Goal: Task Accomplishment & Management: Manage account settings

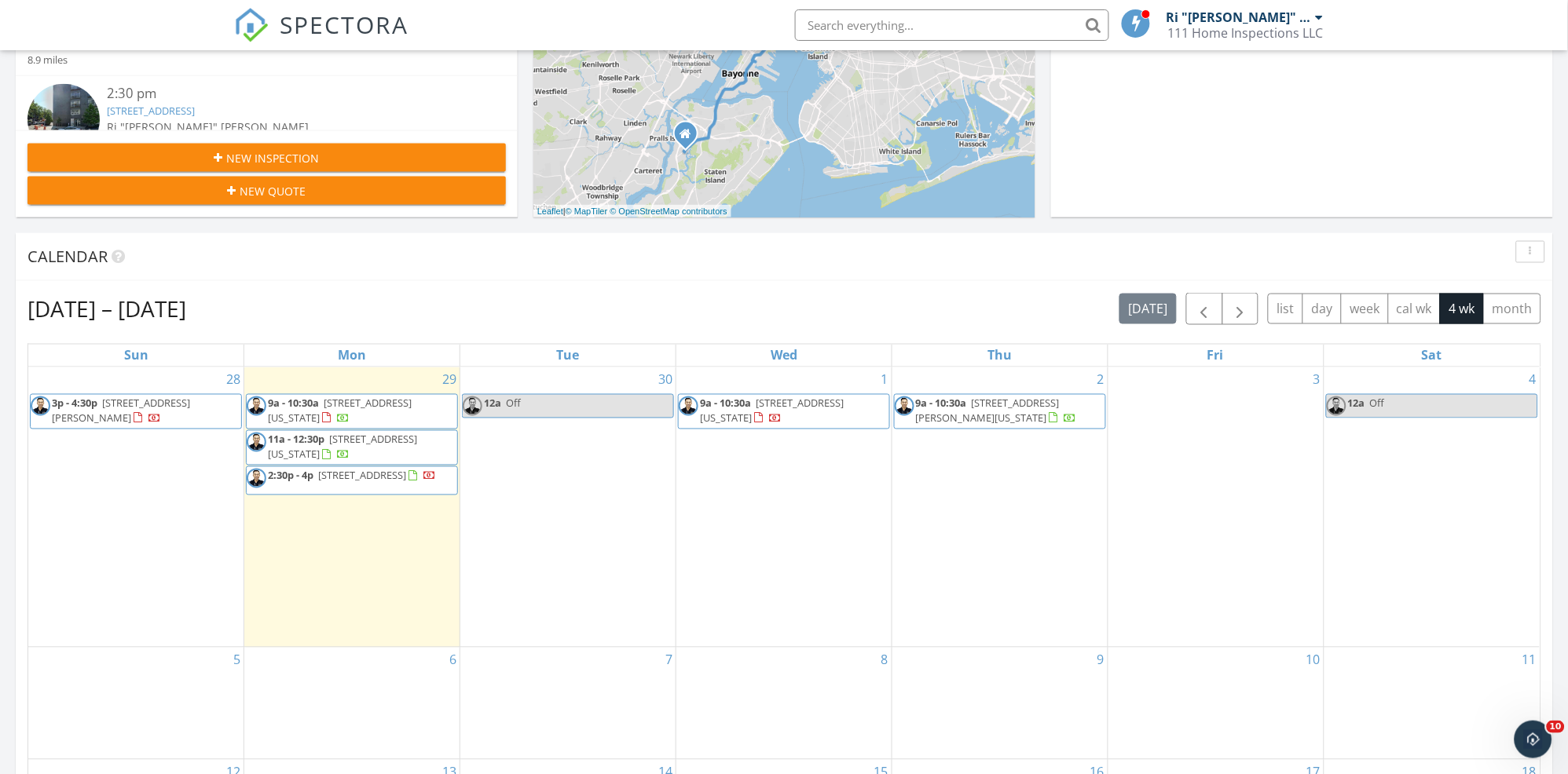
scroll to position [579, 0]
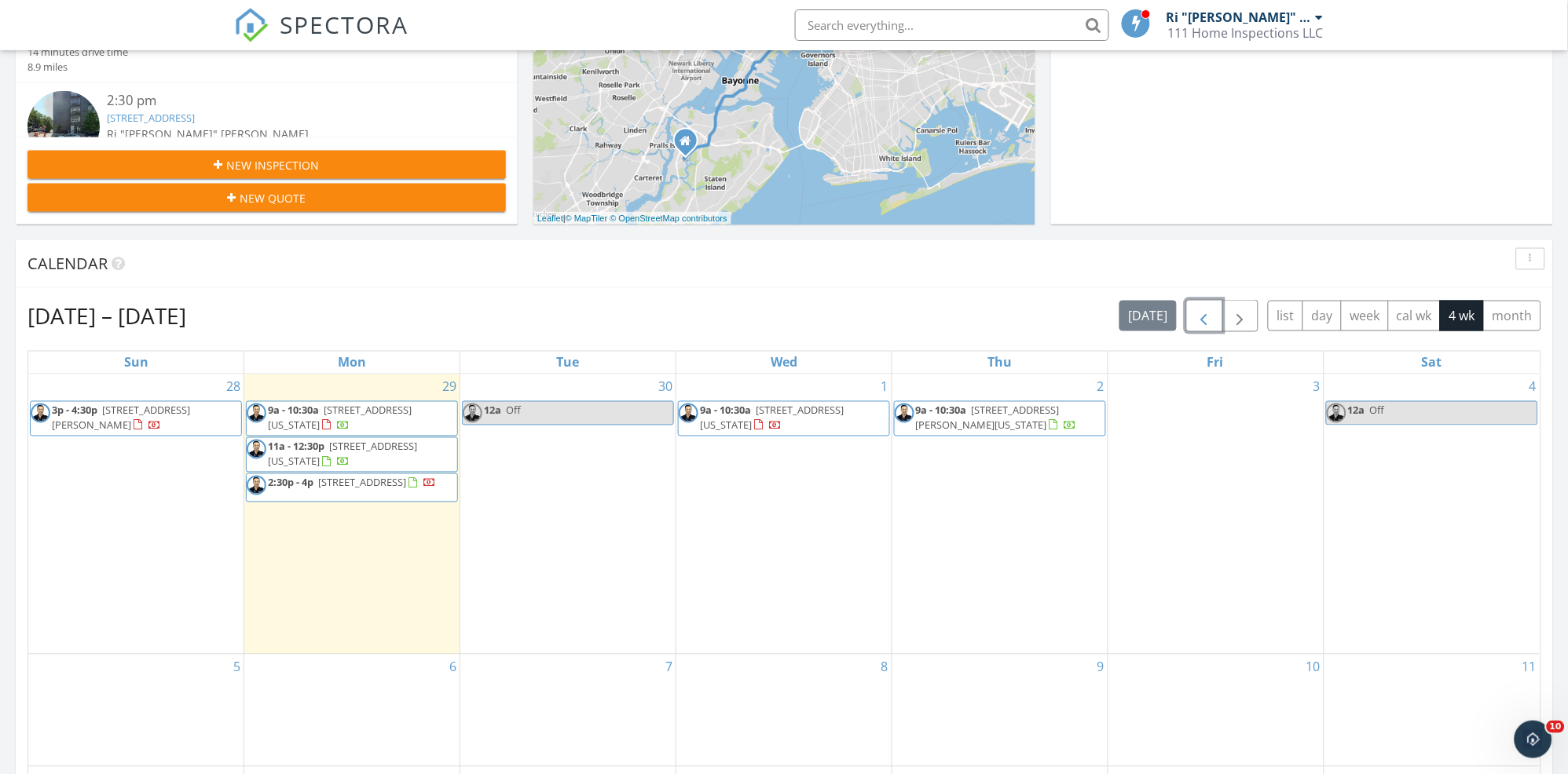
click at [1199, 320] on span "button" at bounding box center [1204, 316] width 19 height 19
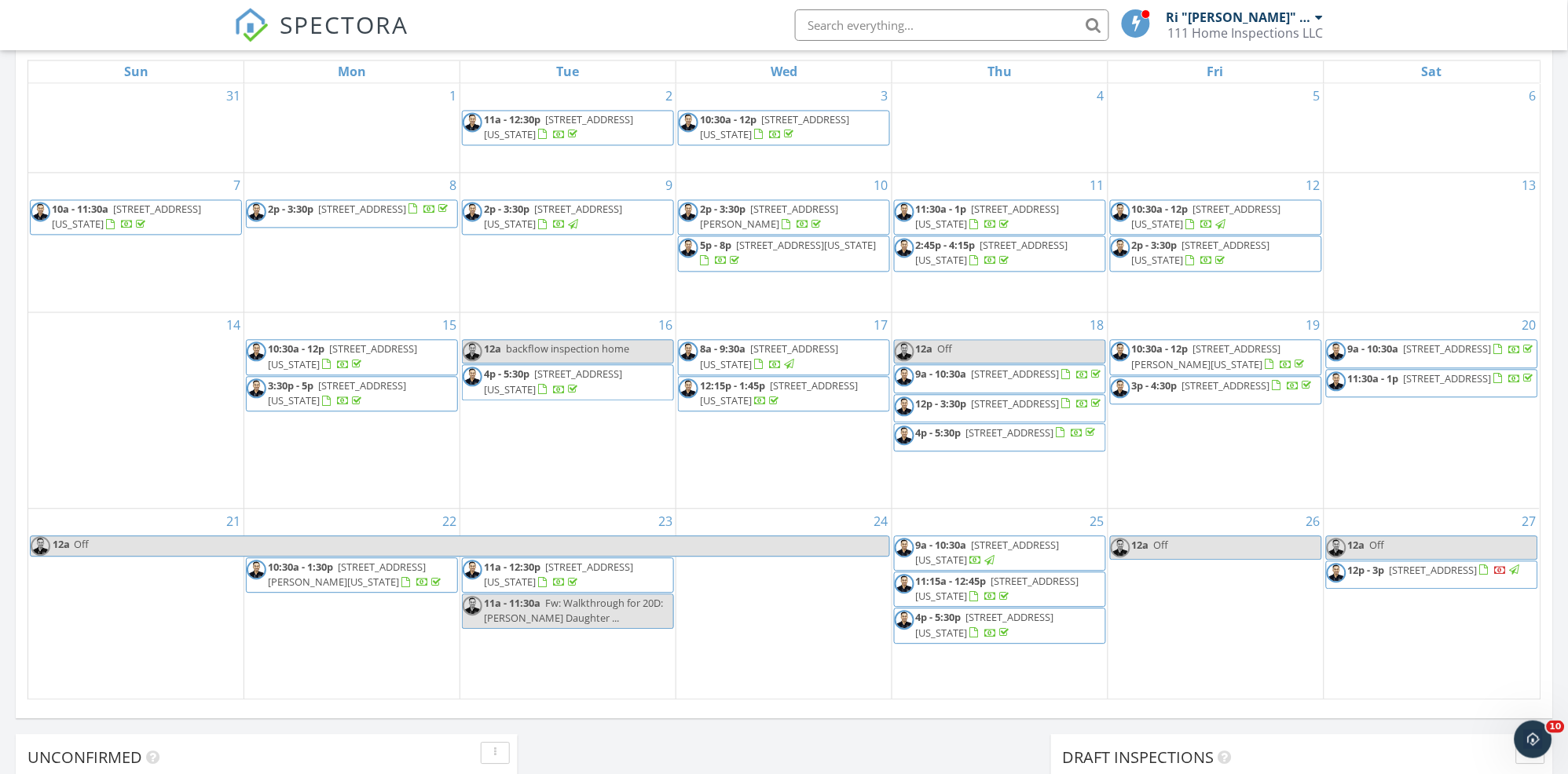
scroll to position [928, 0]
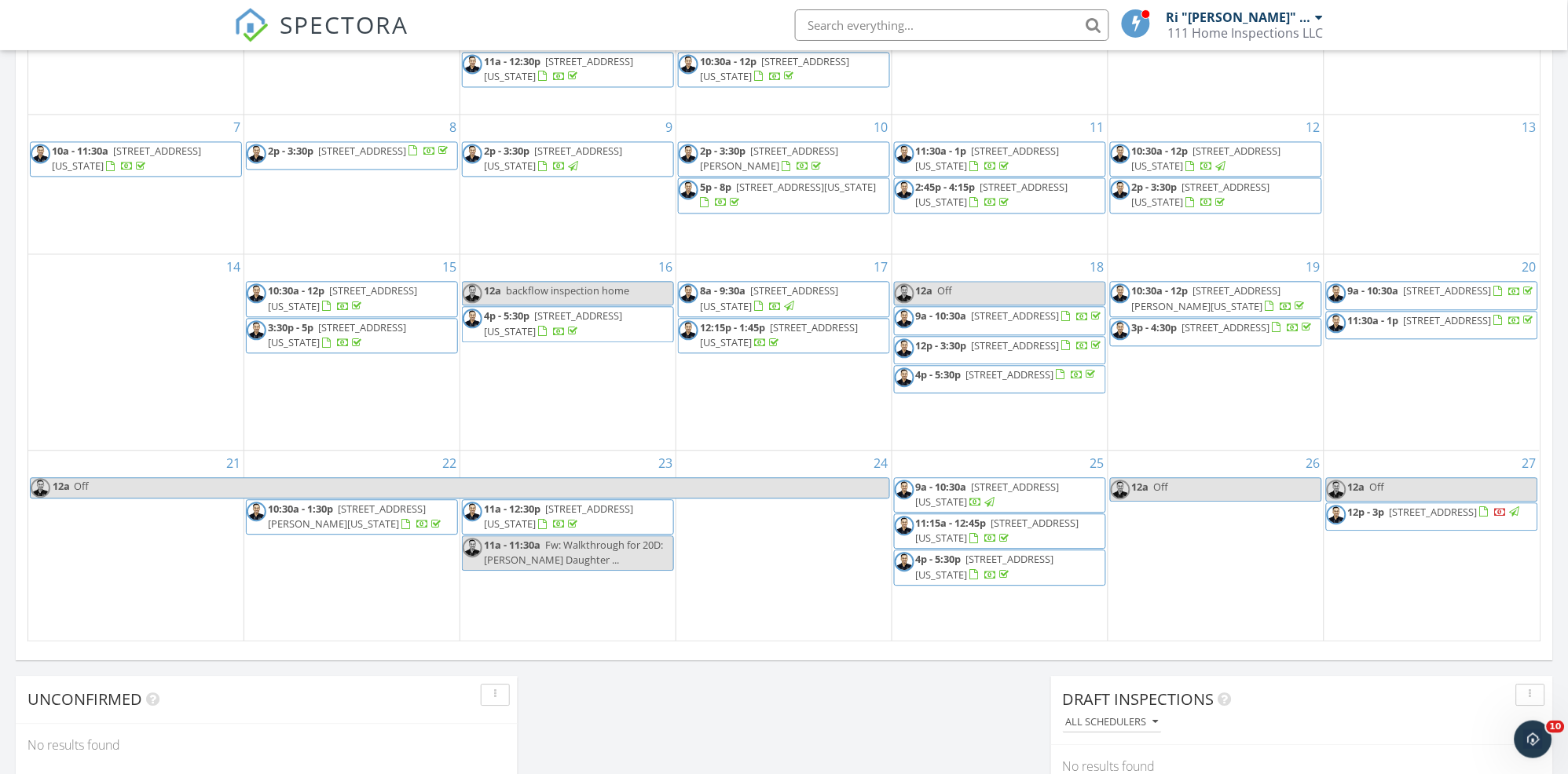
click at [1453, 528] on span "12p - 3p 2717 W 36th St, BROOKLYN 11224" at bounding box center [1424, 517] width 196 height 24
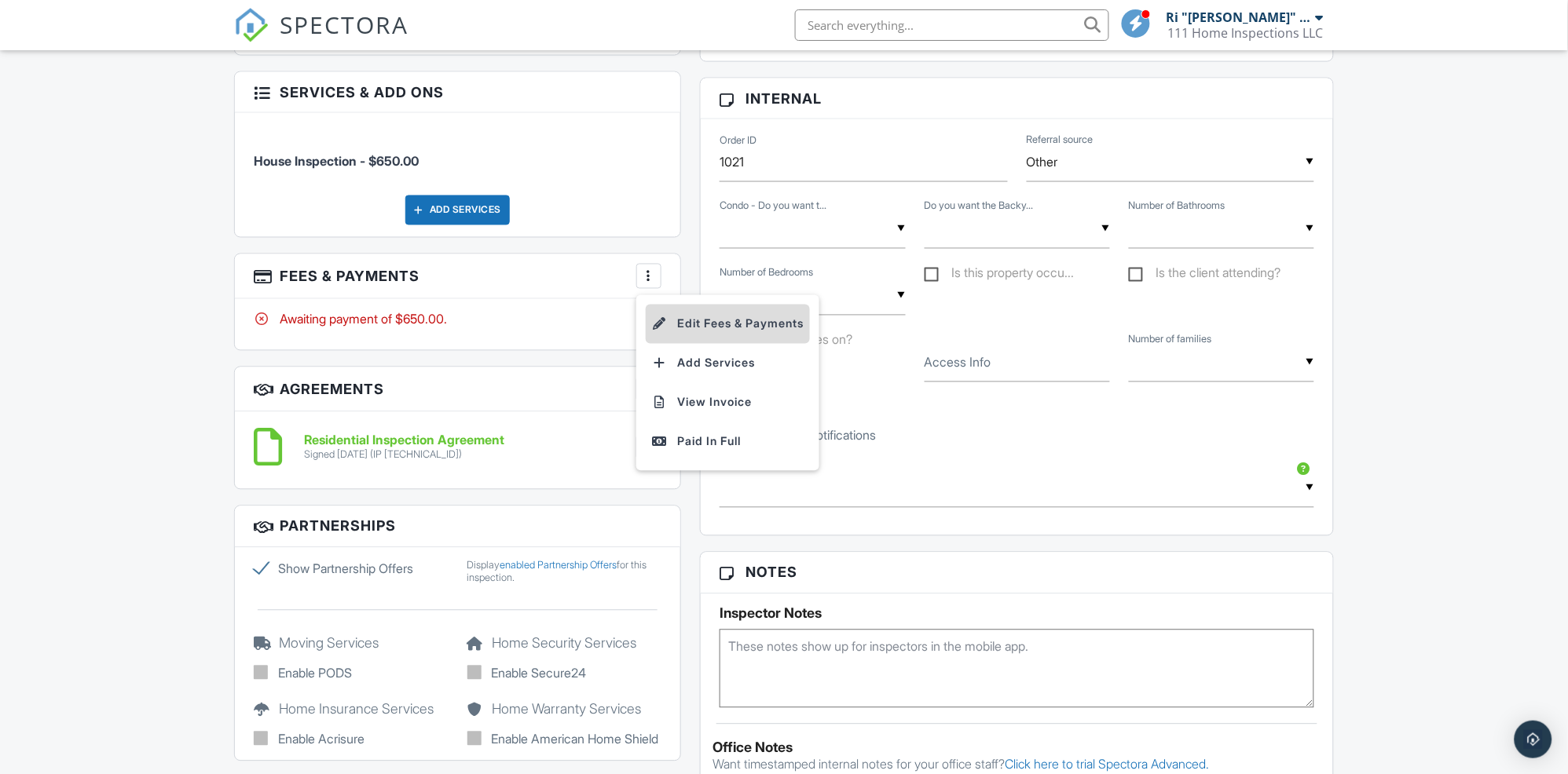
click at [698, 325] on li "Edit Fees & Payments" at bounding box center [727, 323] width 164 height 39
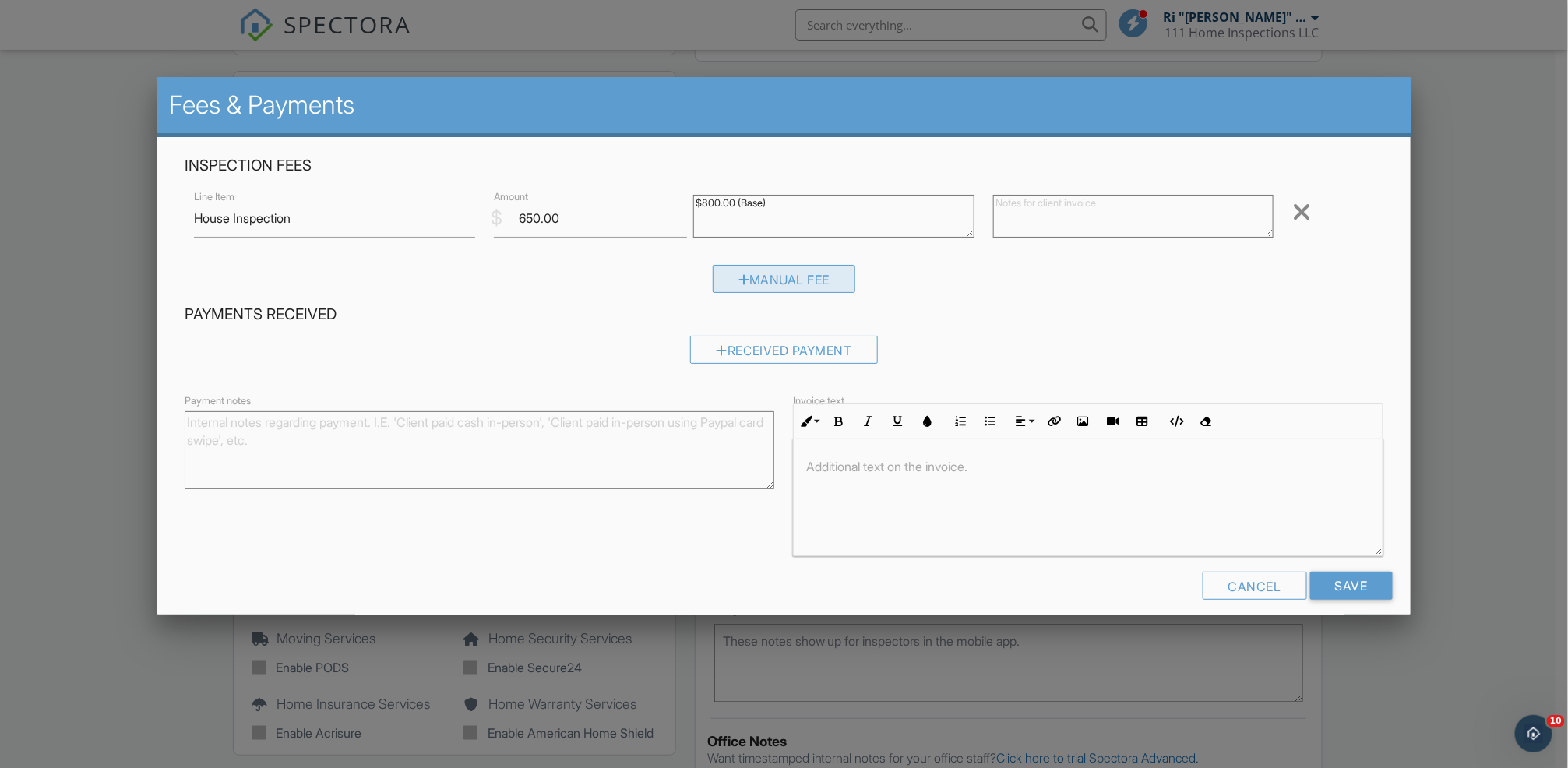
click at [753, 279] on div "Manual Fee" at bounding box center [784, 278] width 143 height 28
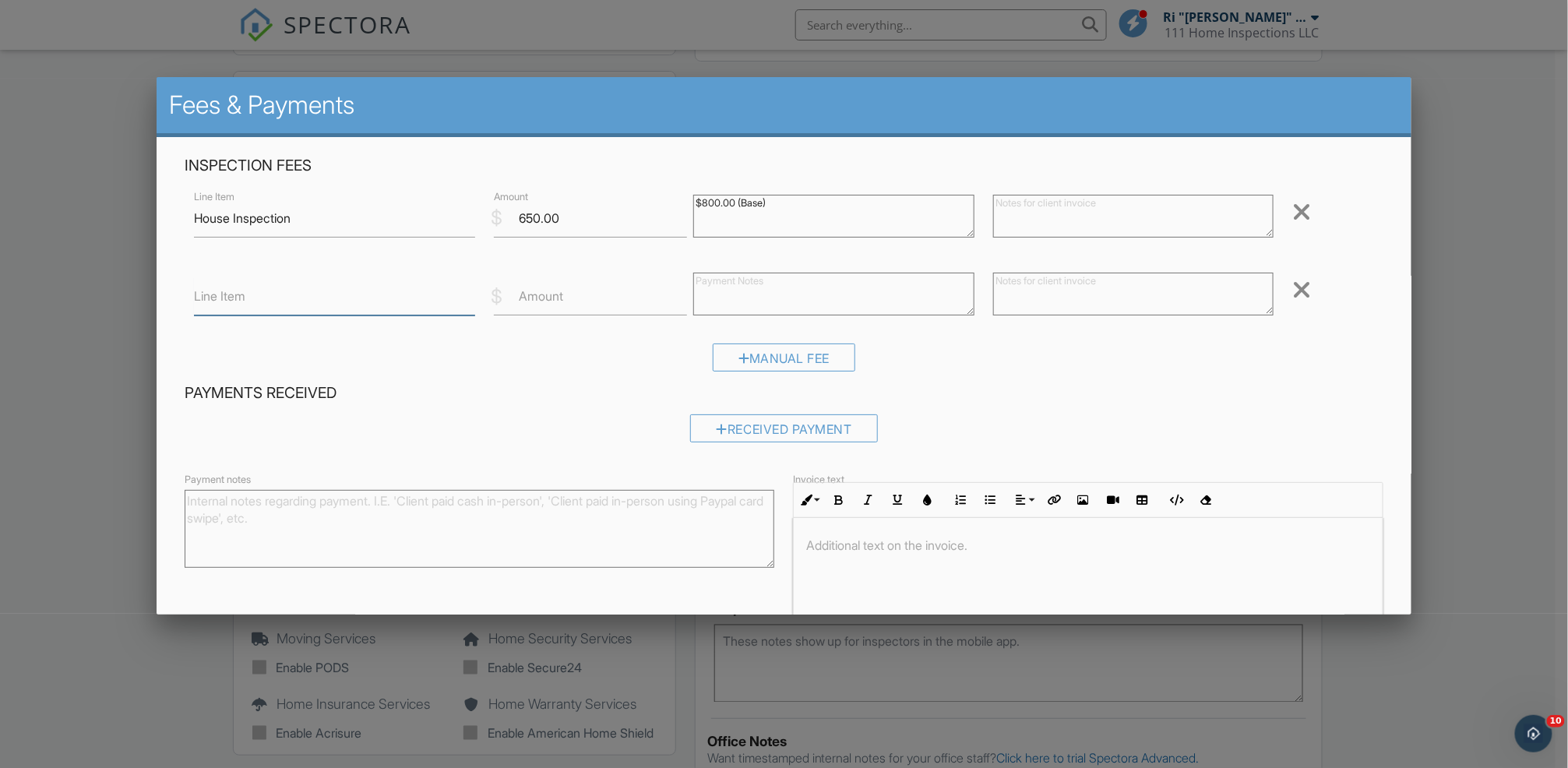
click at [360, 290] on input "Line Item" at bounding box center [335, 296] width 281 height 38
type input "Discount"
click at [568, 306] on input "Amount" at bounding box center [590, 296] width 193 height 38
type input "-0"
type input "-50"
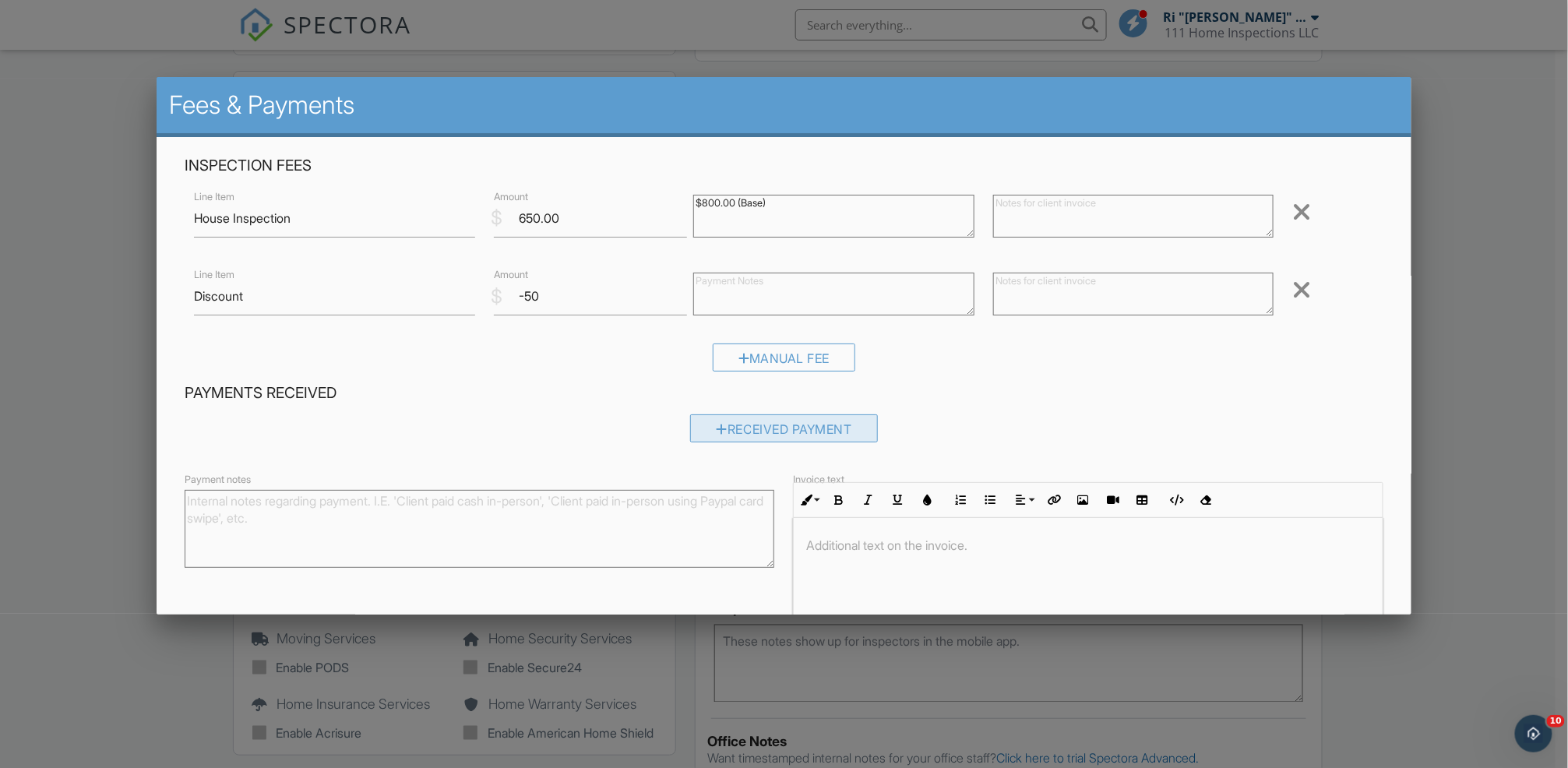
click at [747, 428] on div "Received Payment" at bounding box center [784, 428] width 187 height 28
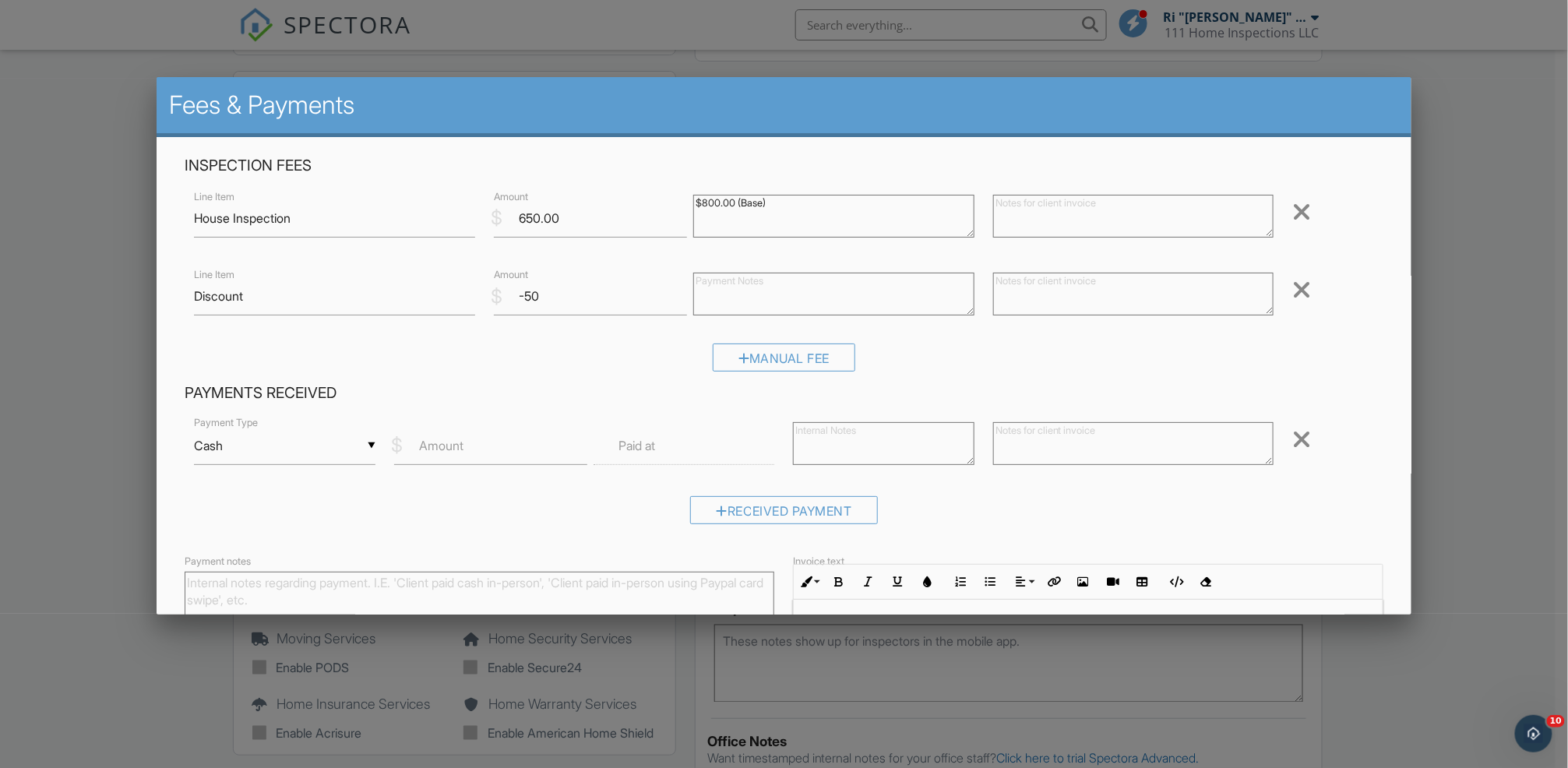
click at [450, 446] on label "Amount" at bounding box center [441, 445] width 44 height 17
click at [450, 446] on input "Amount" at bounding box center [490, 446] width 193 height 38
type input "0"
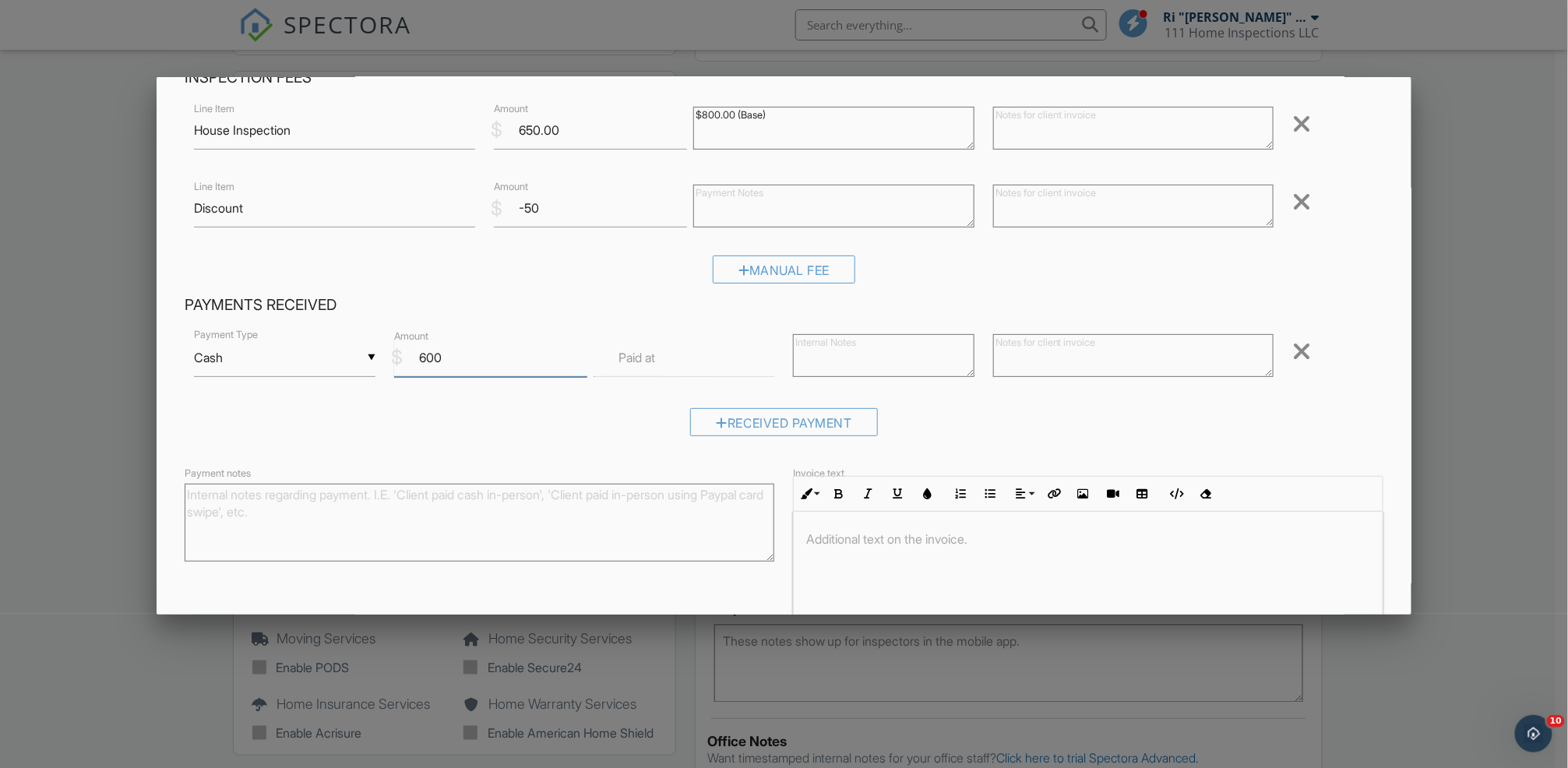
scroll to position [176, 0]
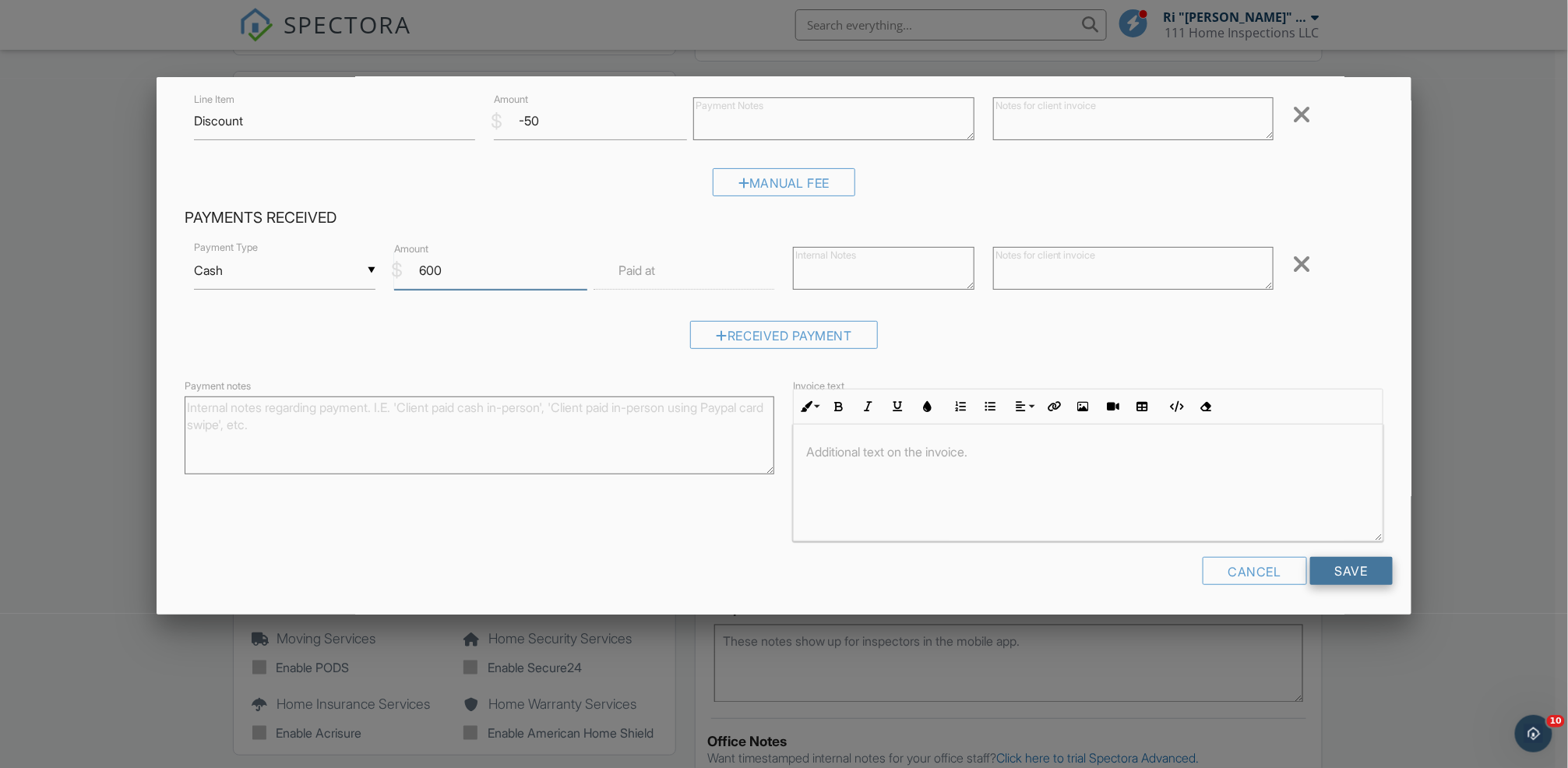
type input "600"
click at [1311, 572] on input "Save" at bounding box center [1352, 571] width 83 height 28
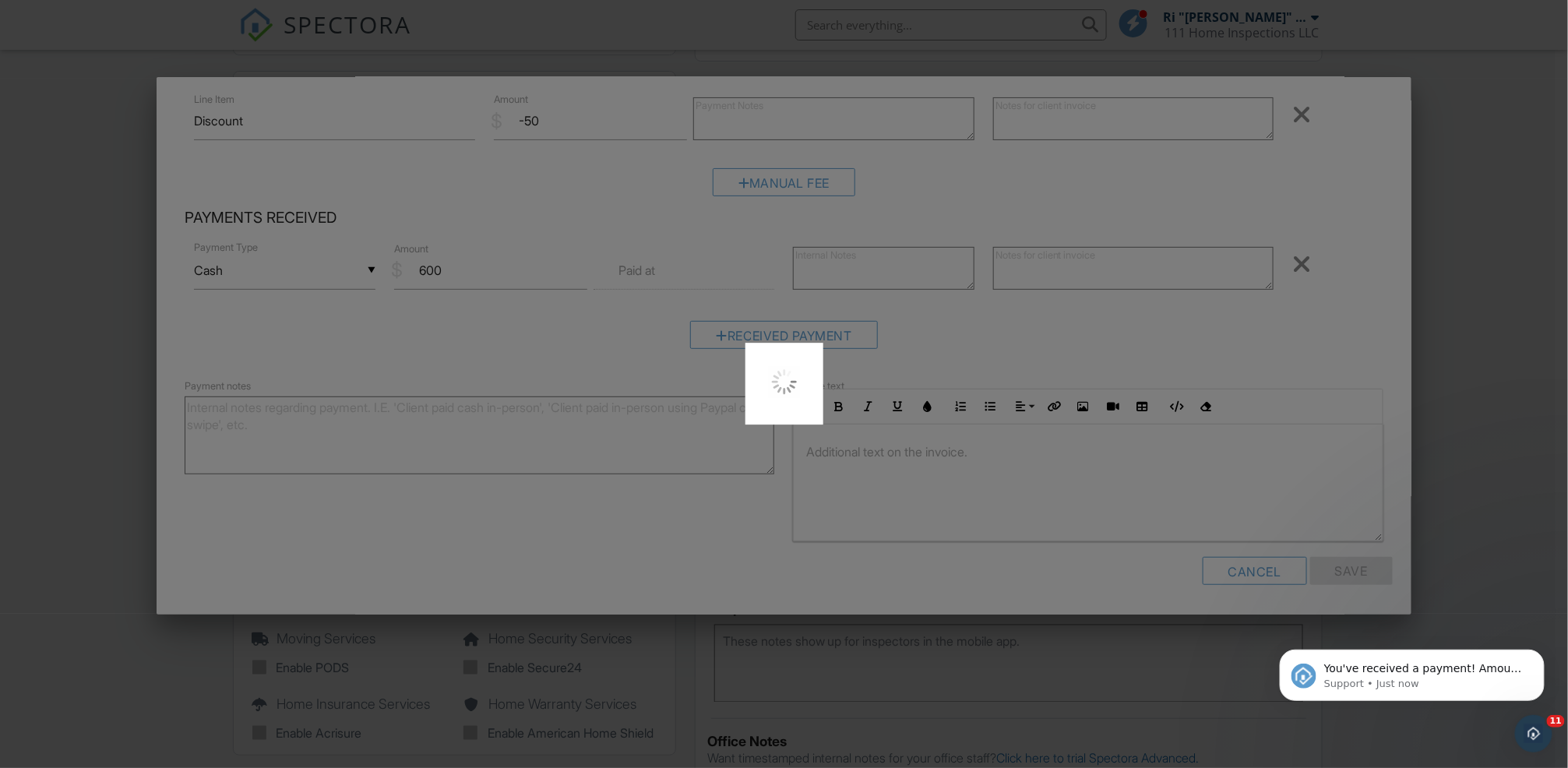
scroll to position [0, 0]
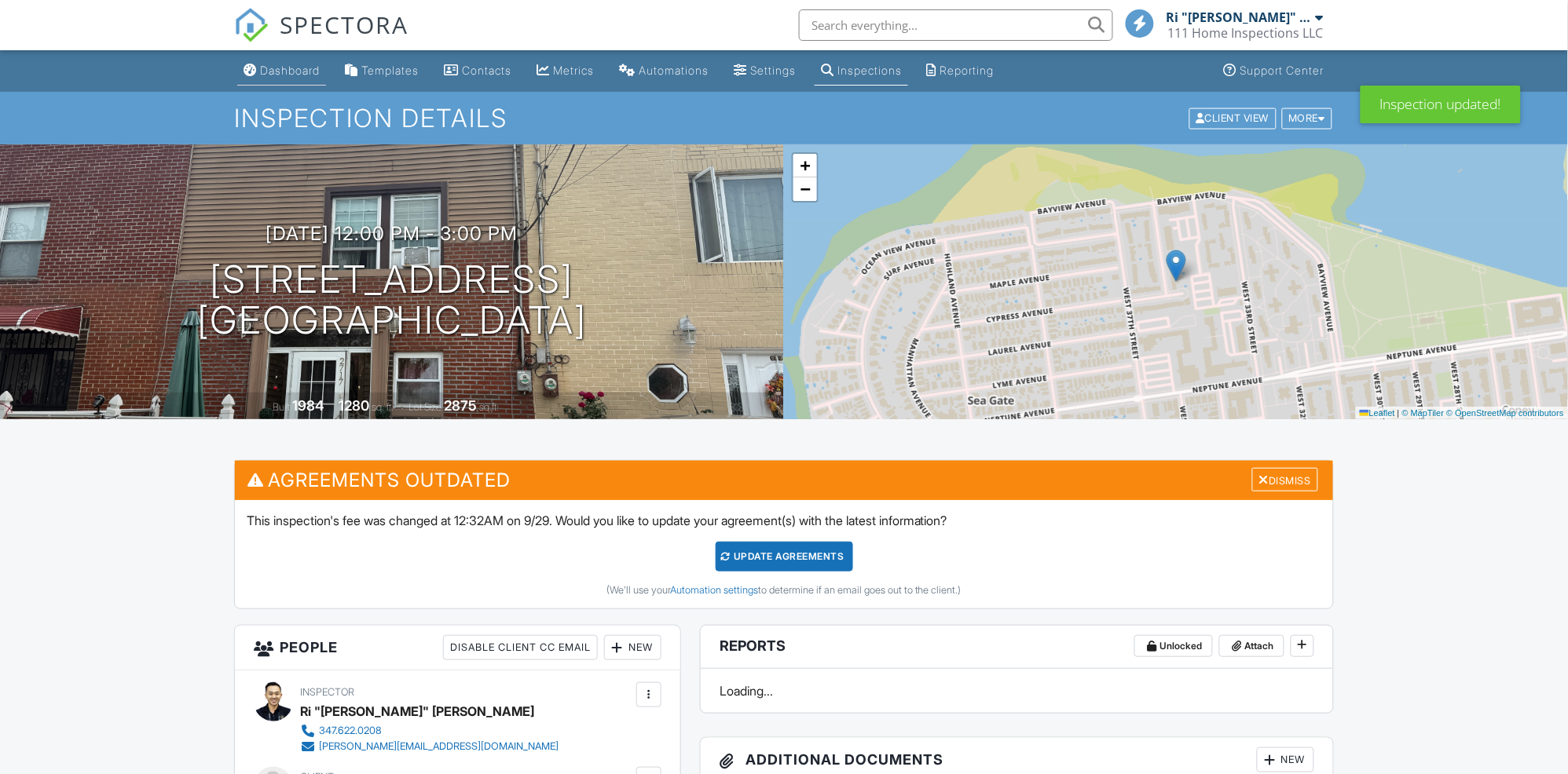
click at [284, 69] on div "Dashboard" at bounding box center [290, 70] width 60 height 13
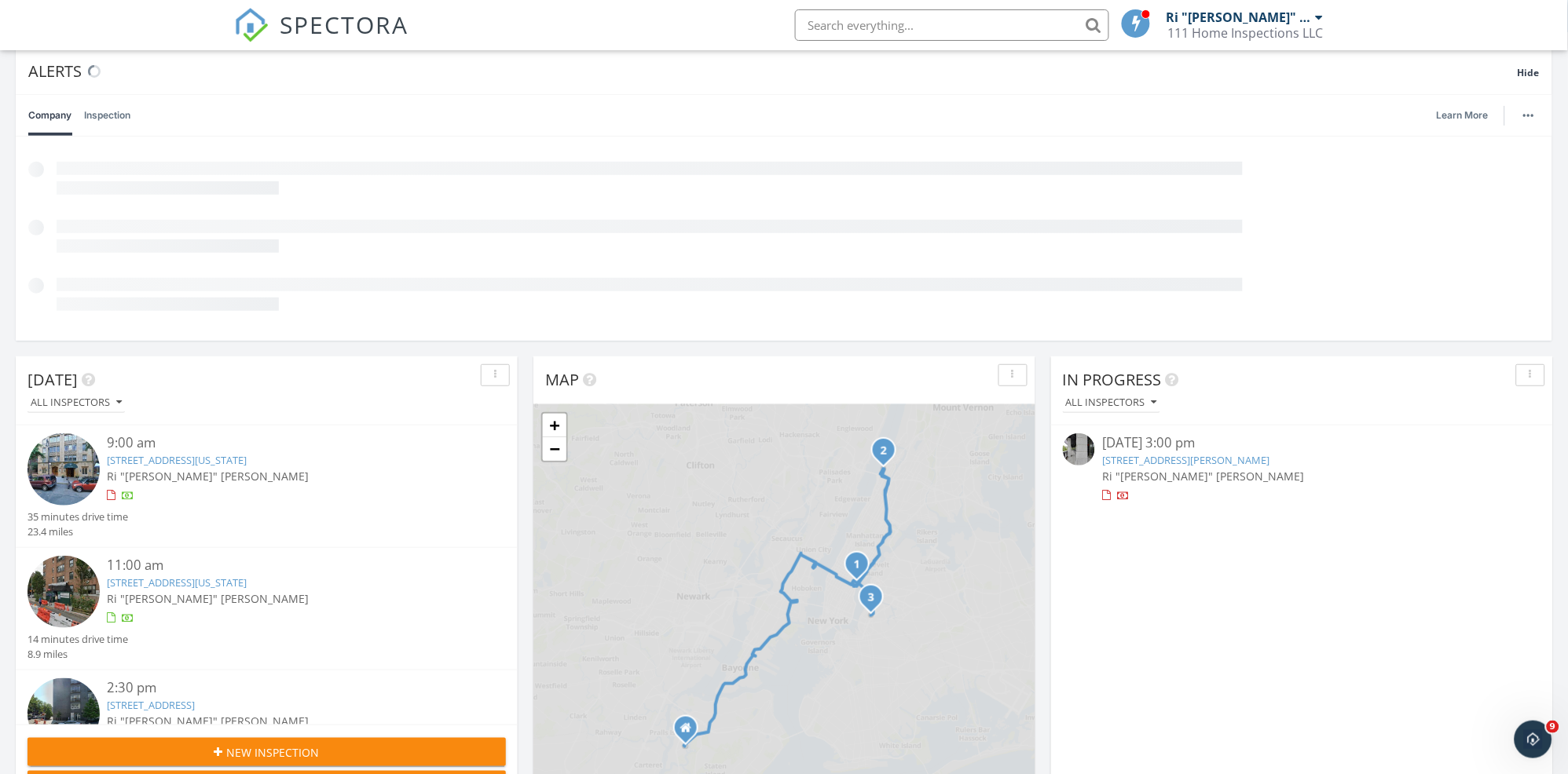
scroll to position [436, 0]
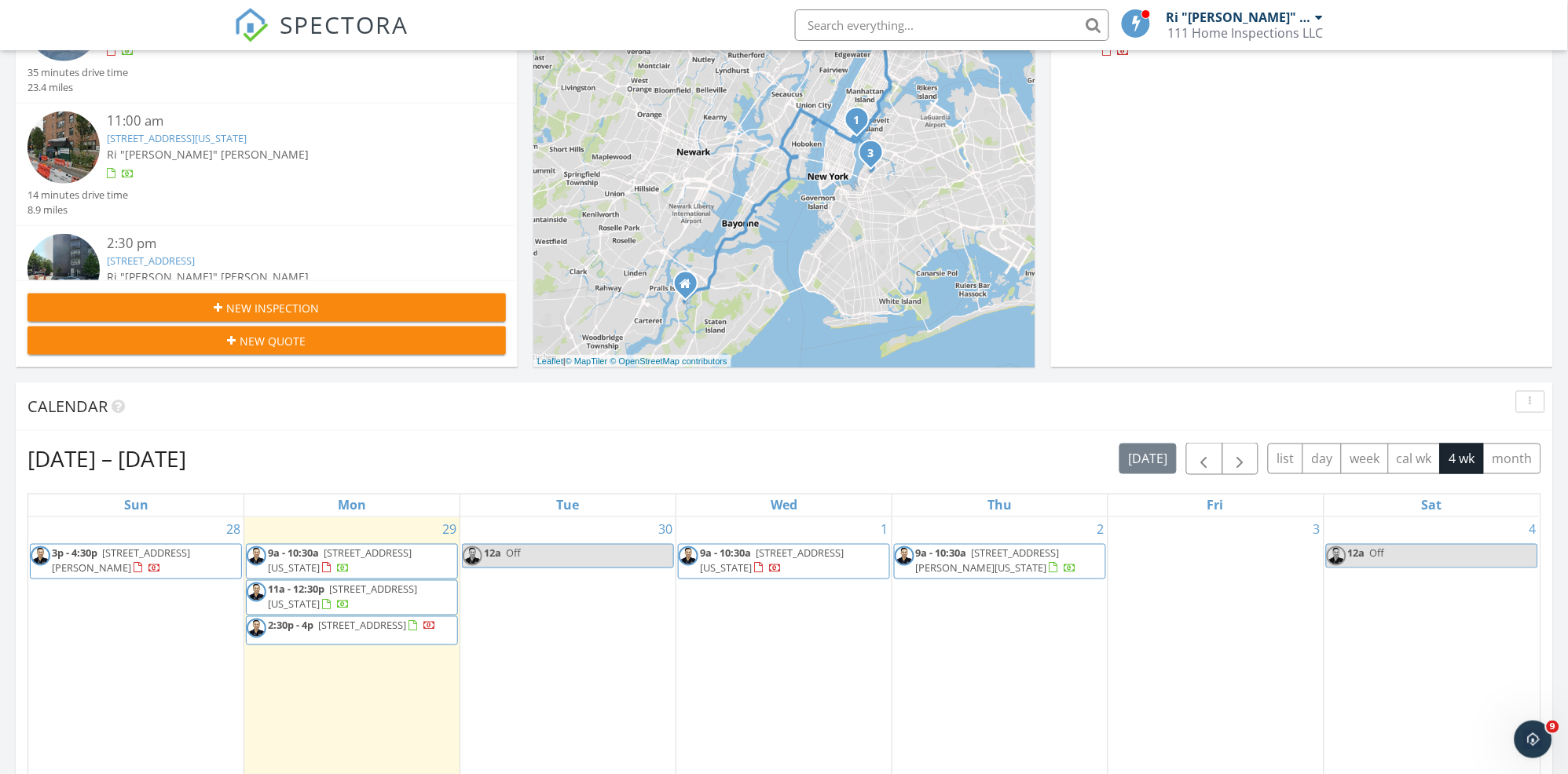
click at [1188, 132] on div "In Progress All Inspectors 09/28/25 3:00 pm 90 Furman St #N609, BROOKLYN, NY 11…" at bounding box center [1301, 140] width 501 height 456
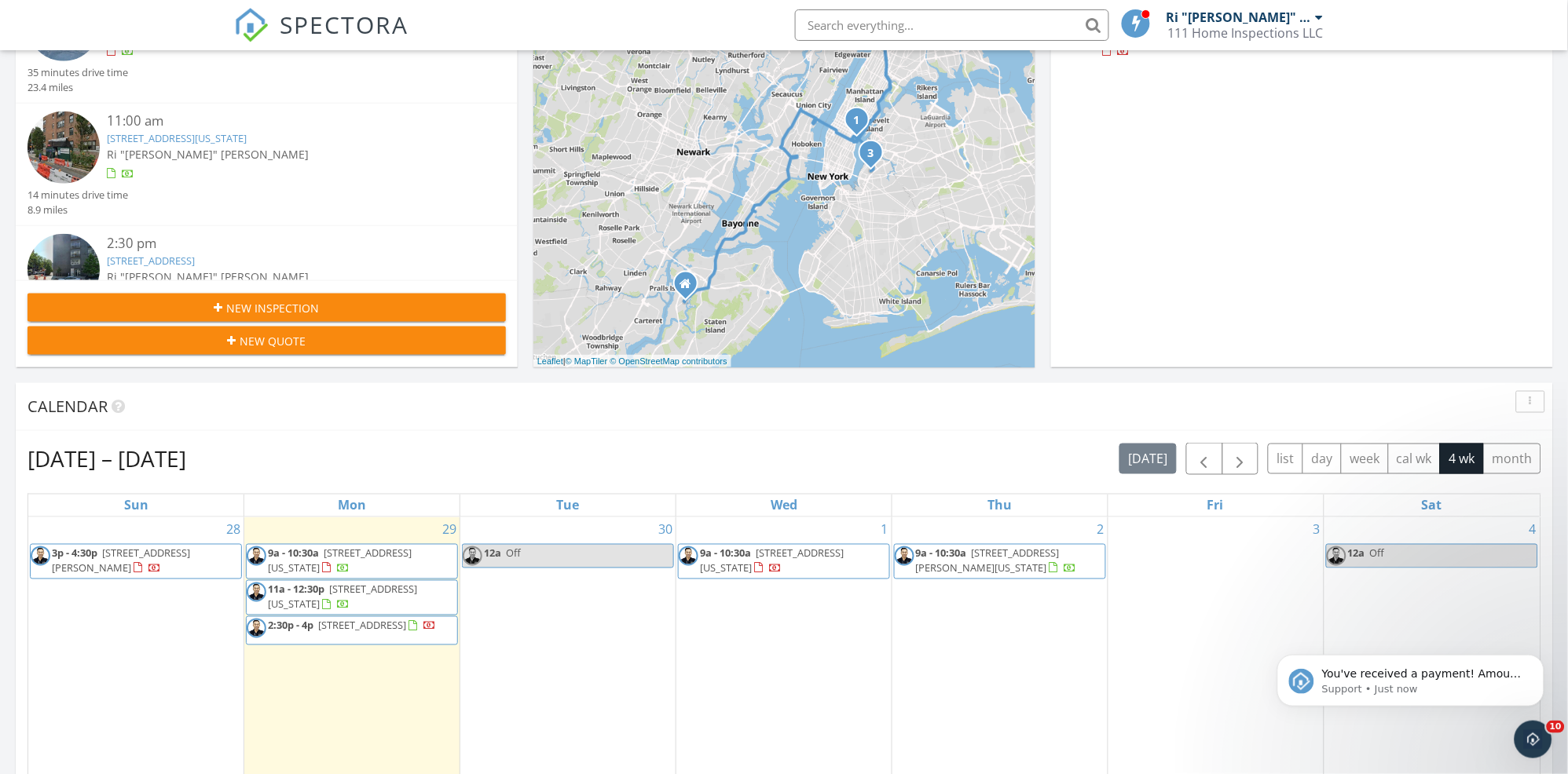
scroll to position [0, 0]
